Goal: Task Accomplishment & Management: Use online tool/utility

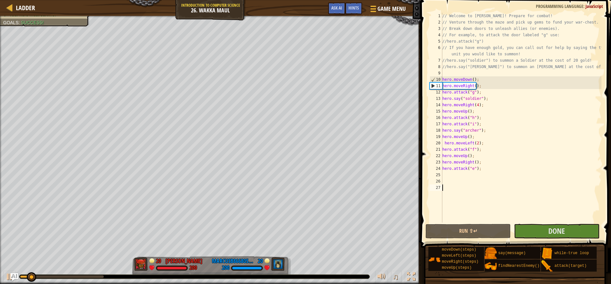
click at [452, 175] on div "// Welcome to [PERSON_NAME]! Prepare for combat! // Venture through the maze an…" at bounding box center [521, 124] width 160 height 223
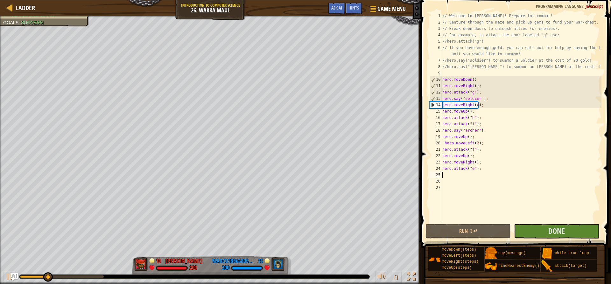
type textarea "j"
type textarea "h"
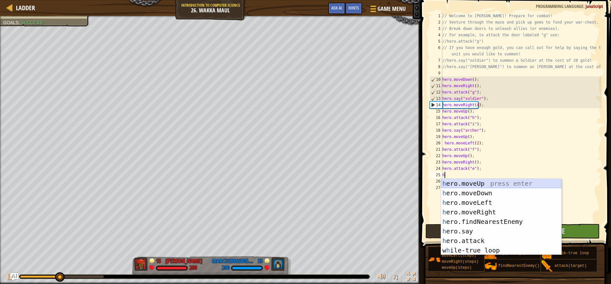
click at [465, 185] on div "h ero.moveUp press enter h ero.moveDown press enter h ero.moveLeft press enter …" at bounding box center [501, 226] width 120 height 95
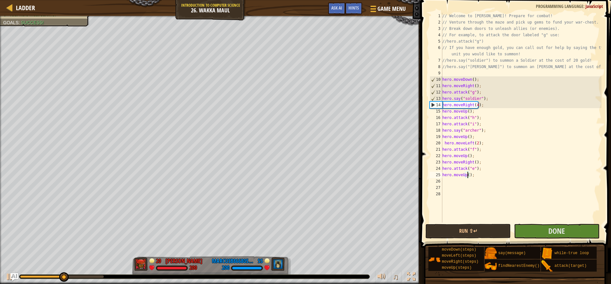
click at [467, 176] on div "// Welcome to [PERSON_NAME]! Prepare for combat! // Venture through the maze an…" at bounding box center [521, 124] width 160 height 223
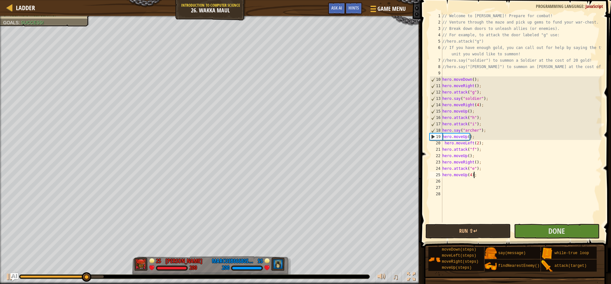
click at [477, 176] on div "// Welcome to [PERSON_NAME]! Prepare for combat! // Venture through the maze an…" at bounding box center [521, 124] width 160 height 223
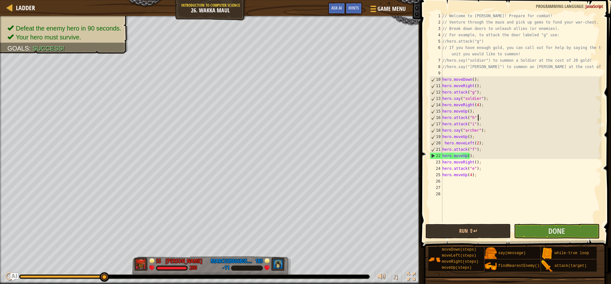
drag, startPoint x: 478, startPoint y: 116, endPoint x: 494, endPoint y: 116, distance: 16.9
click at [494, 116] on div "// Welcome to [PERSON_NAME]! Prepare for combat! // Venture through the maze an…" at bounding box center [521, 124] width 160 height 223
drag, startPoint x: 488, startPoint y: 124, endPoint x: 443, endPoint y: 122, distance: 45.5
click at [443, 122] on div "// Welcome to [PERSON_NAME]! Prepare for combat! // Venture through the maze an…" at bounding box center [521, 124] width 160 height 223
type textarea "hero.attack("i");"
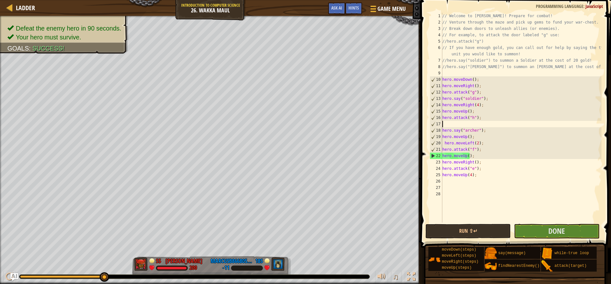
scroll to position [3, 0]
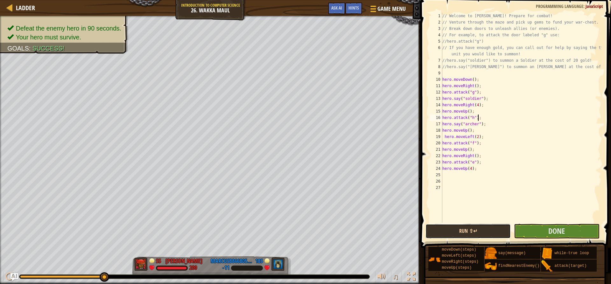
click at [478, 230] on button "Run ⇧↵" at bounding box center [467, 231] width 85 height 15
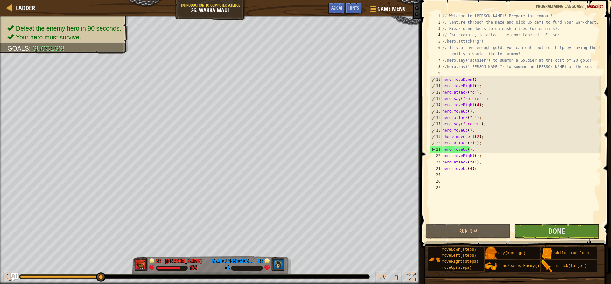
drag, startPoint x: 478, startPoint y: 152, endPoint x: 483, endPoint y: 153, distance: 5.3
click at [486, 148] on div "// Welcome to [PERSON_NAME]! Prepare for combat! // Venture through the maze an…" at bounding box center [521, 124] width 160 height 223
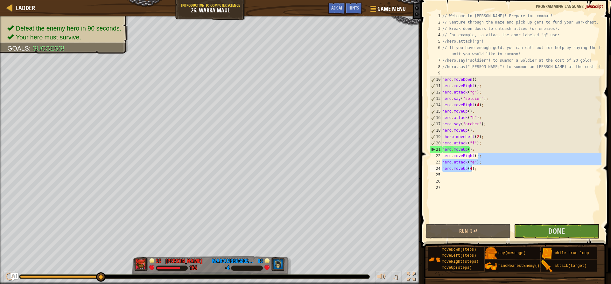
drag, startPoint x: 483, startPoint y: 156, endPoint x: 473, endPoint y: 171, distance: 18.4
click at [473, 171] on div "// Welcome to [PERSON_NAME]! Prepare for combat! // Venture through the maze an…" at bounding box center [521, 124] width 160 height 223
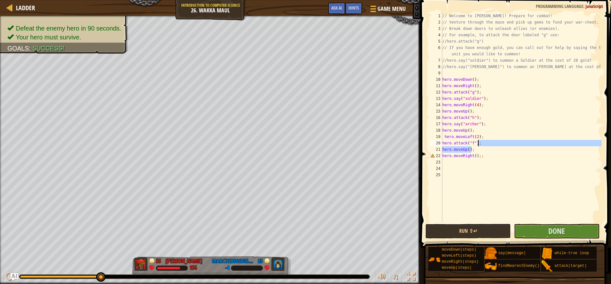
drag, startPoint x: 477, startPoint y: 148, endPoint x: 479, endPoint y: 141, distance: 7.3
click at [479, 141] on div "// Welcome to [PERSON_NAME]! Prepare for combat! // Venture through the maze an…" at bounding box center [521, 124] width 160 height 223
drag, startPoint x: 477, startPoint y: 141, endPoint x: 439, endPoint y: 143, distance: 37.9
click at [439, 143] on div "hero.attack("f"); hero.moveUp(); 1 2 3 4 5 6 7 8 9 10 11 12 13 14 15 16 17 18 1…" at bounding box center [514, 118] width 173 height 210
type textarea ";"
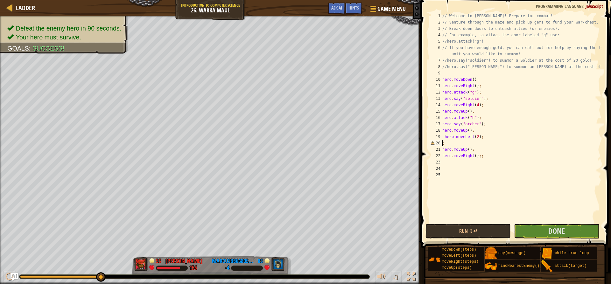
click at [482, 143] on div "// Welcome to [PERSON_NAME]! Prepare for combat! // Venture through the maze an…" at bounding box center [521, 124] width 160 height 223
drag, startPoint x: 488, startPoint y: 138, endPoint x: 444, endPoint y: 138, distance: 44.9
click at [444, 138] on div "// Welcome to [PERSON_NAME]! Prepare for combat! // Venture through the maze an…" at bounding box center [521, 124] width 160 height 223
type textarea "hero.moveLeft(2);"
type textarea "hero.moveUp();"
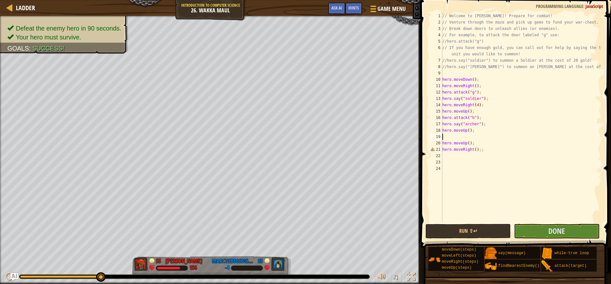
click at [450, 135] on div "// Welcome to [PERSON_NAME]! Prepare for combat! // Venture through the maze an…" at bounding box center [521, 124] width 160 height 223
click at [466, 132] on div "// Welcome to [PERSON_NAME]! Prepare for combat! // Venture through the maze an…" at bounding box center [521, 124] width 160 height 223
click at [467, 132] on div "// Welcome to [PERSON_NAME]! Prepare for combat! // Venture through the maze an…" at bounding box center [521, 124] width 160 height 223
drag, startPoint x: 473, startPoint y: 139, endPoint x: 440, endPoint y: 135, distance: 33.6
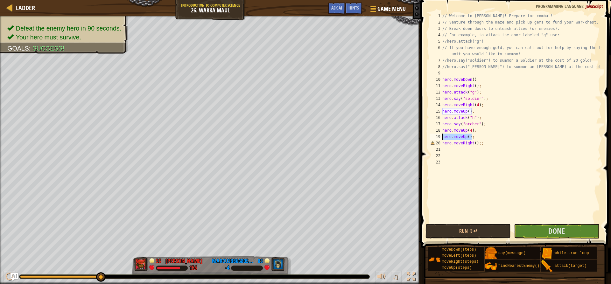
click at [440, 135] on div "hero.moveUp(4); 1 2 3 4 5 6 7 8 9 10 11 12 13 14 15 16 17 18 19 20 21 22 23 // …" at bounding box center [514, 118] width 173 height 210
type textarea "hero.moveUp();"
drag, startPoint x: 484, startPoint y: 135, endPoint x: 441, endPoint y: 139, distance: 43.2
click at [441, 139] on div "hero.moveUp(4); 1 2 3 4 5 6 7 8 9 10 11 12 13 14 15 16 17 18 19 20 21 22 // Wel…" at bounding box center [514, 118] width 173 height 210
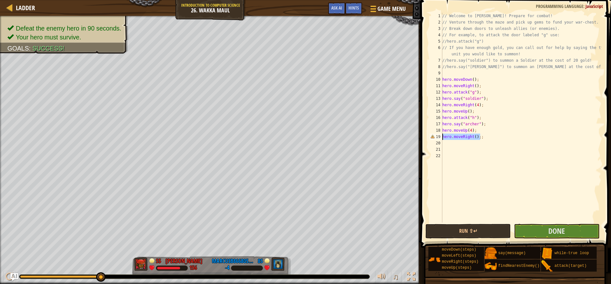
type textarea "hero.moveRight();;"
click at [461, 229] on button "Run ⇧↵" at bounding box center [467, 231] width 85 height 15
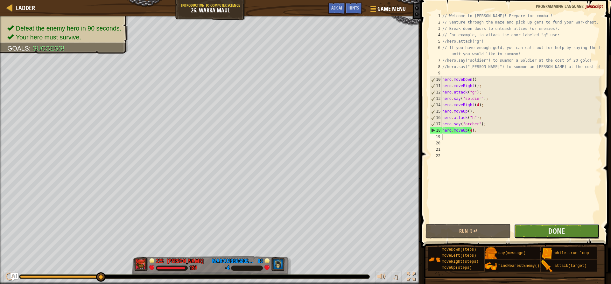
click at [544, 227] on button "Done" at bounding box center [556, 231] width 85 height 15
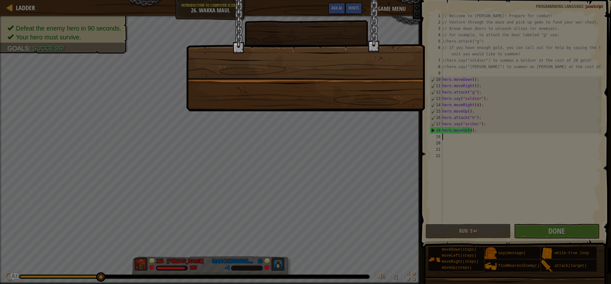
click at [329, 67] on div at bounding box center [305, 55] width 239 height 111
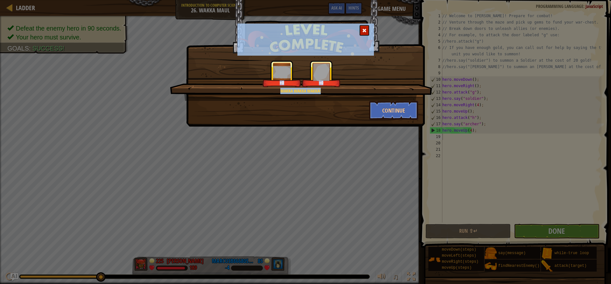
click at [330, 131] on div "Wakka wakka wakka! +0 +0 Continue" at bounding box center [305, 142] width 611 height 284
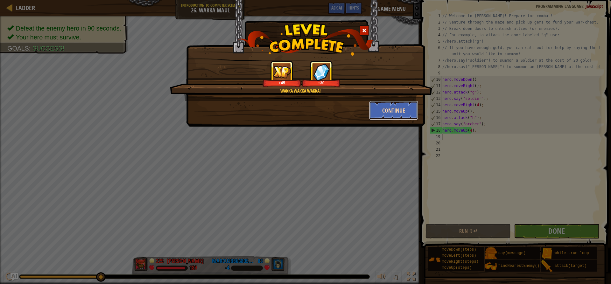
click at [401, 110] on button "Continue" at bounding box center [393, 110] width 49 height 19
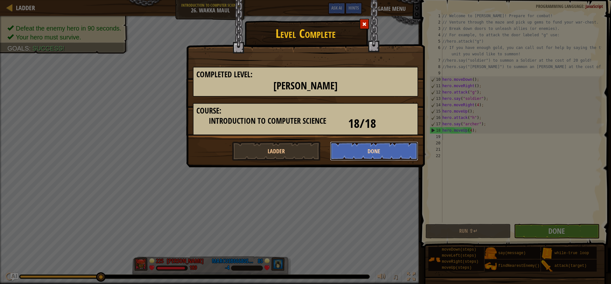
click at [363, 151] on button "Done" at bounding box center [374, 151] width 88 height 19
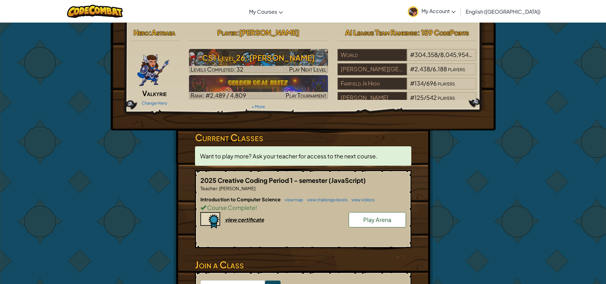
click at [148, 69] on img at bounding box center [153, 68] width 33 height 38
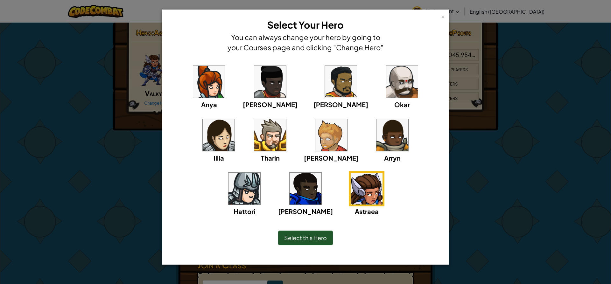
click at [351, 187] on img at bounding box center [367, 189] width 32 height 32
click at [321, 237] on span "Select this Hero" at bounding box center [305, 237] width 43 height 7
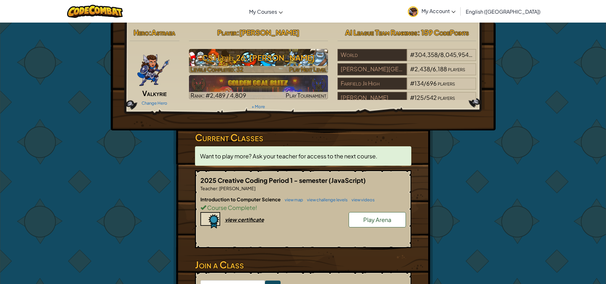
click at [239, 61] on h3 "CS1 Level 26: [PERSON_NAME]" at bounding box center [258, 58] width 139 height 14
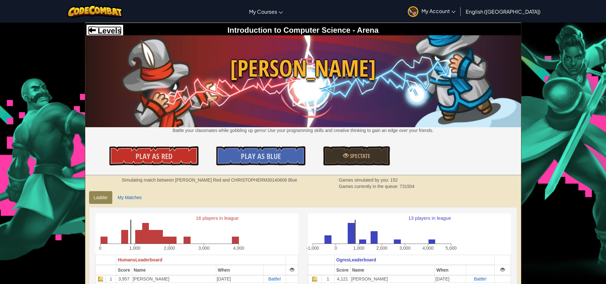
click at [106, 33] on span "Levels" at bounding box center [109, 30] width 26 height 9
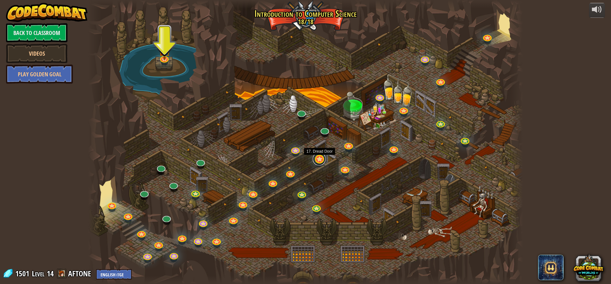
click at [314, 160] on link at bounding box center [319, 159] width 13 height 13
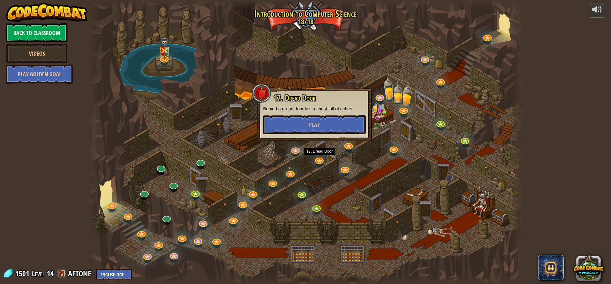
click at [316, 136] on div "17. Dread Door Behind a dread door lies a chest full of riches. Play" at bounding box center [314, 114] width 115 height 52
click at [315, 123] on span "Play" at bounding box center [314, 125] width 11 height 8
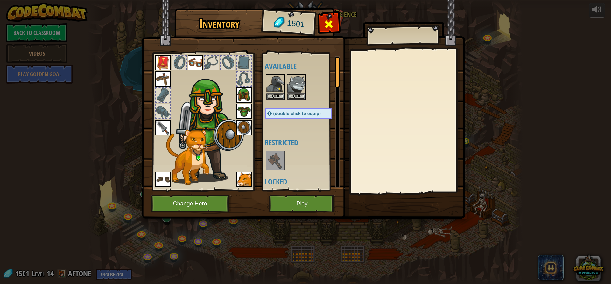
click at [331, 24] on span at bounding box center [329, 24] width 10 height 10
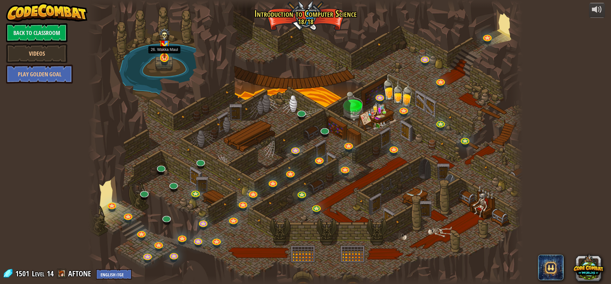
click at [164, 58] on img at bounding box center [164, 43] width 11 height 31
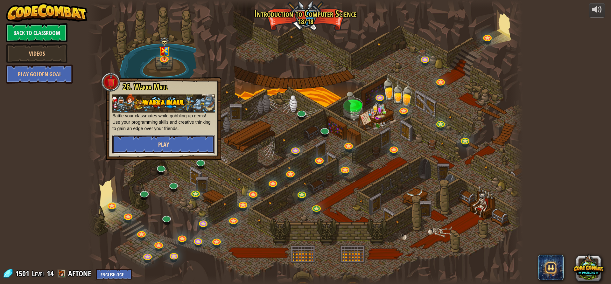
click at [180, 141] on button "Play" at bounding box center [163, 144] width 102 height 19
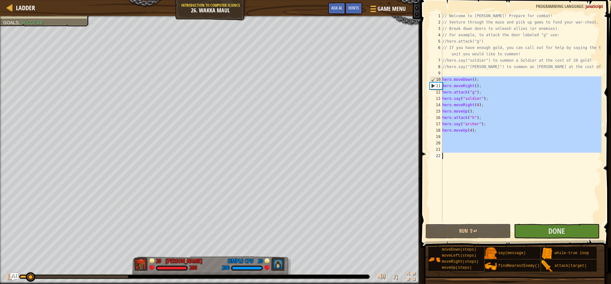
drag, startPoint x: 443, startPoint y: 79, endPoint x: 508, endPoint y: 179, distance: 119.0
click at [508, 179] on div "// Welcome to [PERSON_NAME]! Prepare for combat! // Venture through the maze an…" at bounding box center [521, 124] width 160 height 223
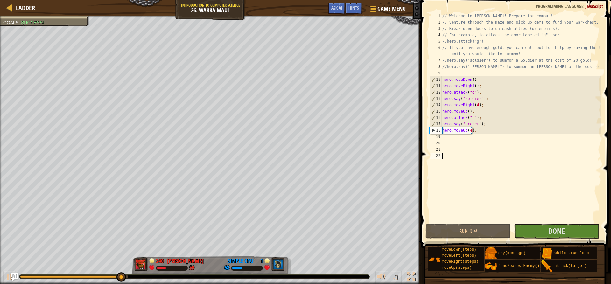
click at [470, 129] on div "// Welcome to [PERSON_NAME]! Prepare for combat! // Venture through the maze an…" at bounding box center [521, 124] width 160 height 223
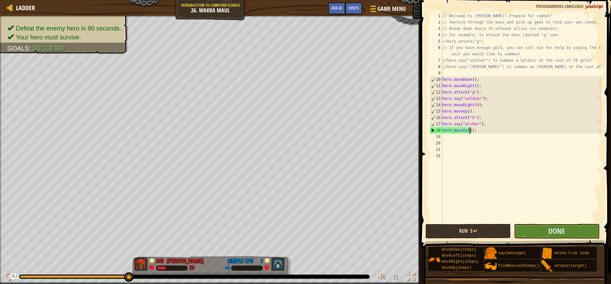
type textarea "hero.moveUp(5);"
click at [482, 230] on button "Run ⇧↵" at bounding box center [467, 231] width 85 height 15
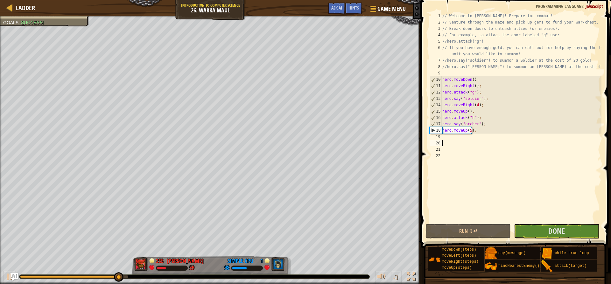
click at [457, 141] on div "// Welcome to [PERSON_NAME]! Prepare for combat! // Venture through the maze an…" at bounding box center [521, 124] width 160 height 223
click at [457, 136] on div "// Welcome to [PERSON_NAME]! Prepare for combat! // Venture through the maze an…" at bounding box center [521, 124] width 160 height 223
type textarea "h"
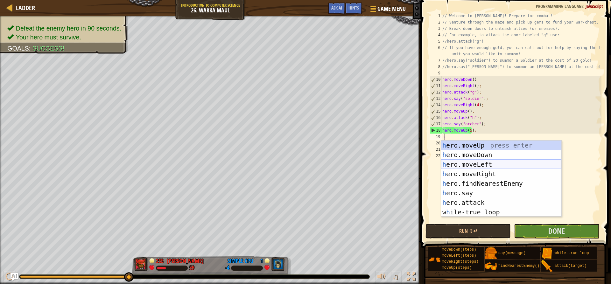
click at [464, 162] on div "h ero.moveUp press enter h ero.moveDown press enter h ero.moveLeft press enter …" at bounding box center [501, 188] width 120 height 95
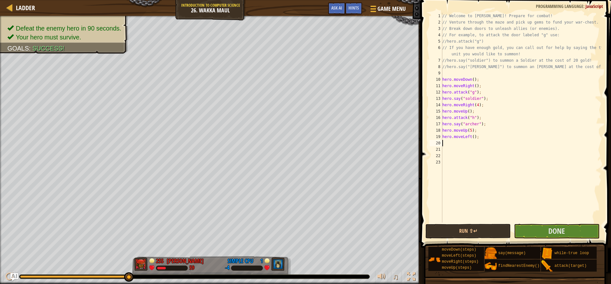
click at [464, 145] on div "// Welcome to [PERSON_NAME]! Prepare for combat! // Venture through the maze an…" at bounding box center [521, 124] width 160 height 223
type textarea "h"
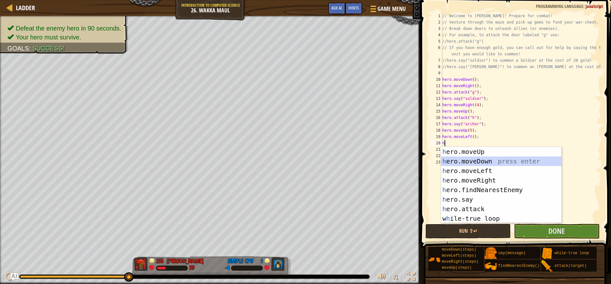
click at [463, 158] on div "h ero.moveUp press enter h ero.moveDown press enter h ero.moveLeft press enter …" at bounding box center [501, 194] width 120 height 95
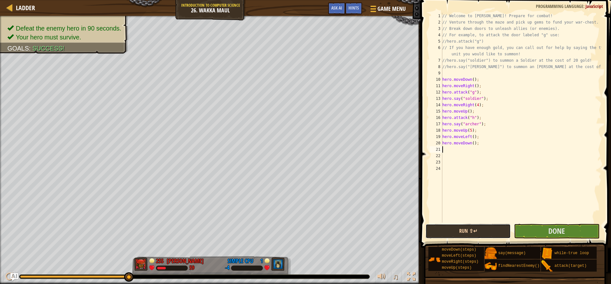
click at [477, 230] on button "Run ⇧↵" at bounding box center [467, 231] width 85 height 15
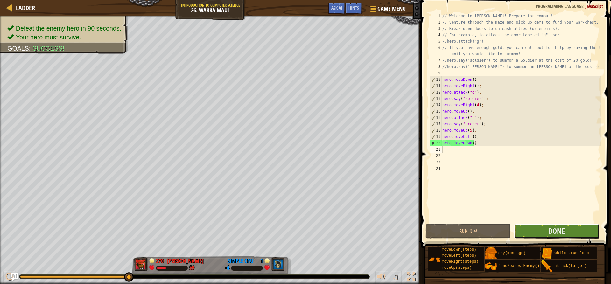
click at [543, 229] on button "Done" at bounding box center [556, 231] width 85 height 15
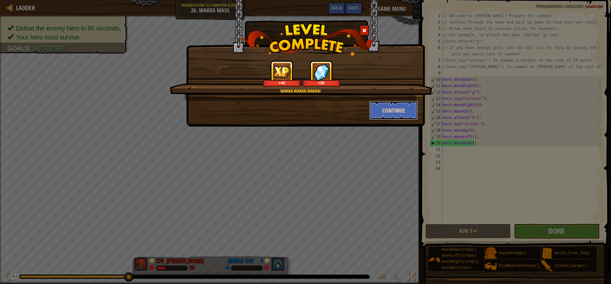
click at [396, 105] on button "Continue" at bounding box center [393, 110] width 49 height 19
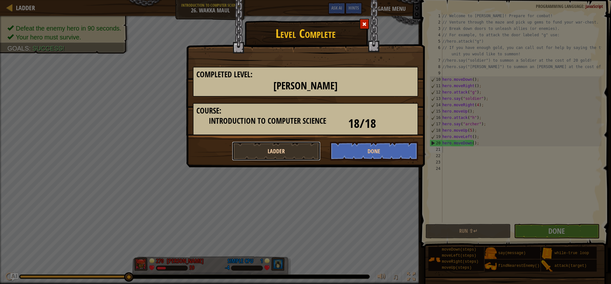
click at [277, 152] on button "Ladder" at bounding box center [276, 151] width 88 height 19
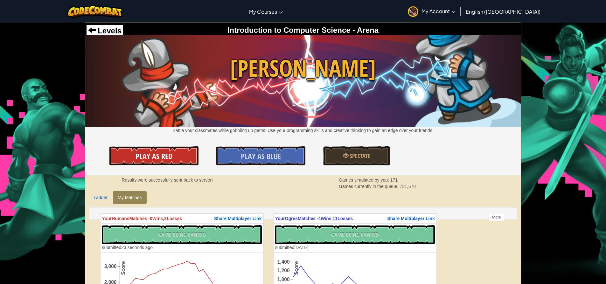
click at [181, 156] on link "Play As Red" at bounding box center [153, 155] width 89 height 19
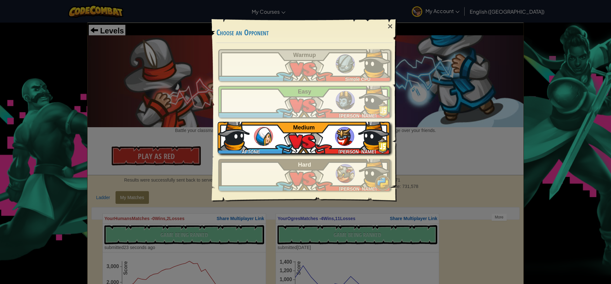
click at [315, 147] on div "AFTONE [PERSON_NAME] Medium" at bounding box center [304, 138] width 172 height 32
